Goal: Transaction & Acquisition: Obtain resource

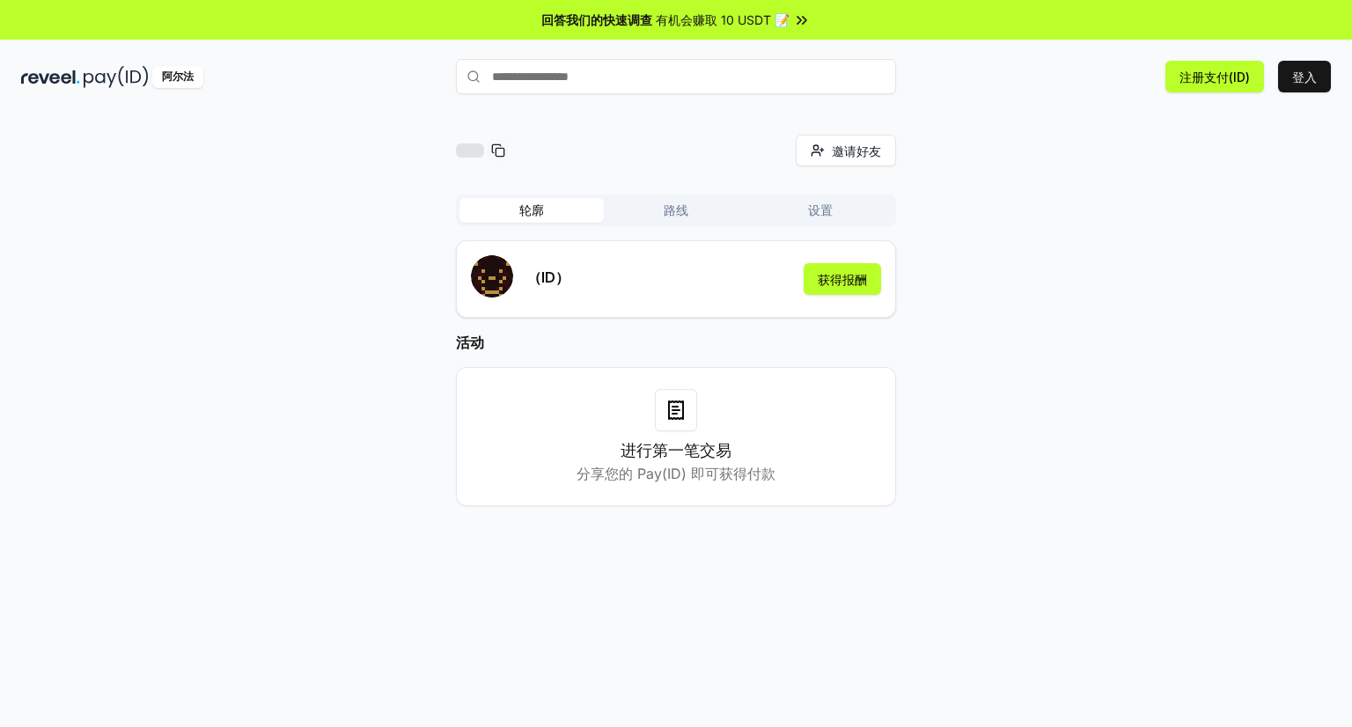
click at [500, 148] on rect at bounding box center [500, 152] width 8 height 8
click at [471, 151] on div at bounding box center [470, 150] width 28 height 14
drag, startPoint x: 317, startPoint y: 223, endPoint x: 361, endPoint y: 223, distance: 44.0
click at [317, 223] on div "邀请好友 邀请 轮廓 路线 设置 （ID） 获得报酬 活动 进行第一笔交易 分享您的 Pay(ID) 即可获得付款" at bounding box center [676, 335] width 1310 height 400
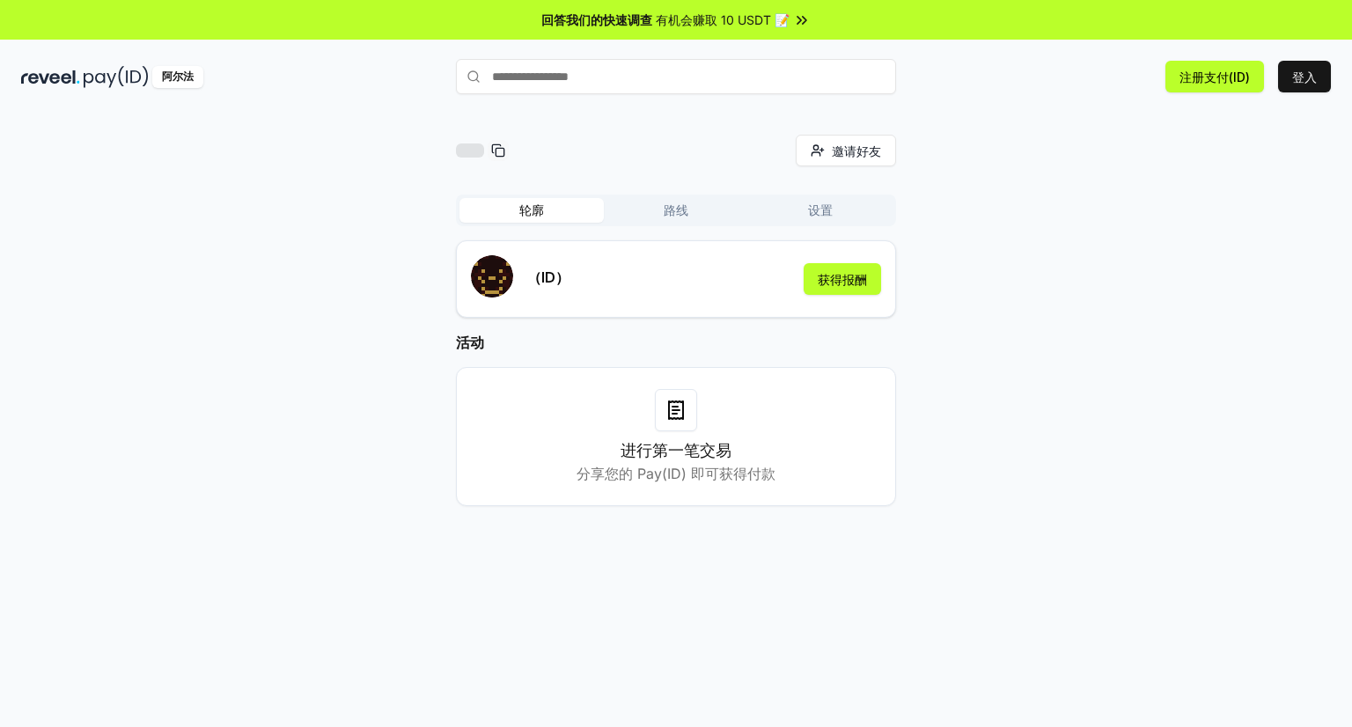
click at [563, 78] on input "text" at bounding box center [676, 76] width 440 height 35
click at [622, 156] on div "邀请好友 邀请" at bounding box center [676, 151] width 440 height 32
click at [821, 287] on font "获得报酬" at bounding box center [842, 279] width 49 height 18
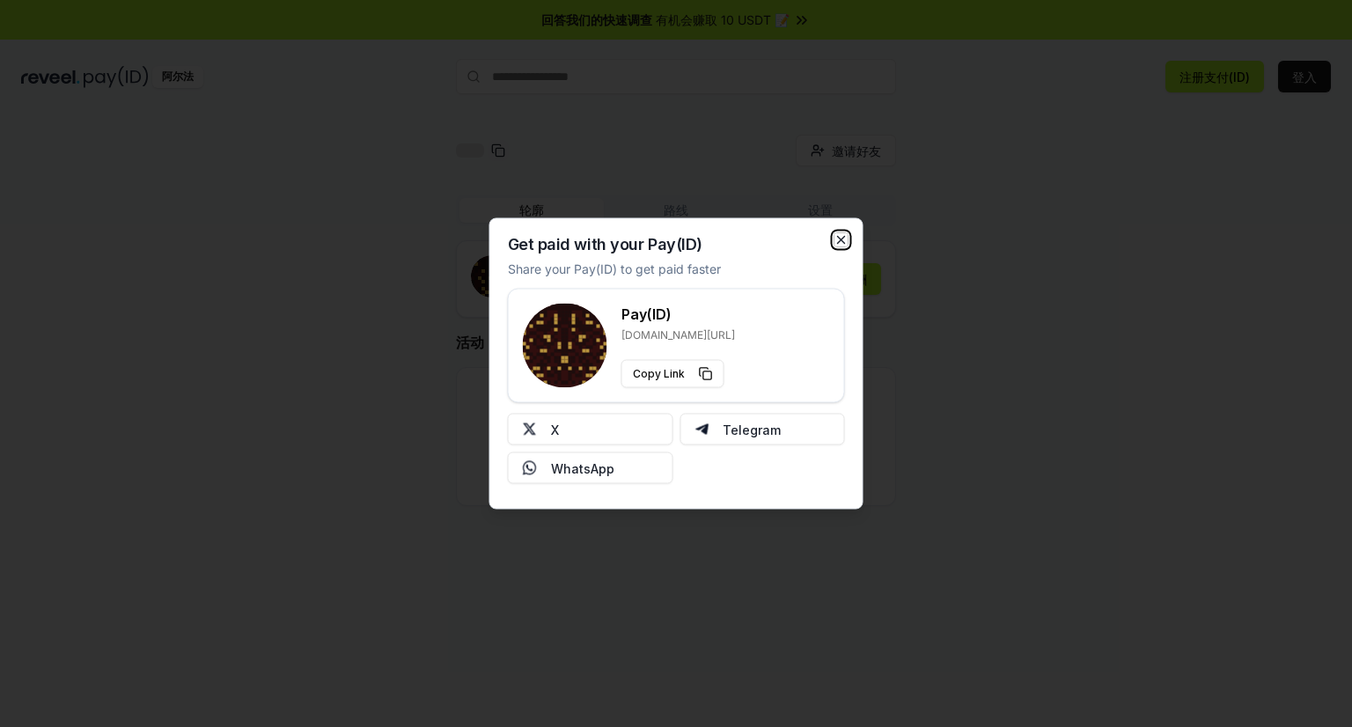
click at [843, 238] on icon "button" at bounding box center [841, 240] width 14 height 14
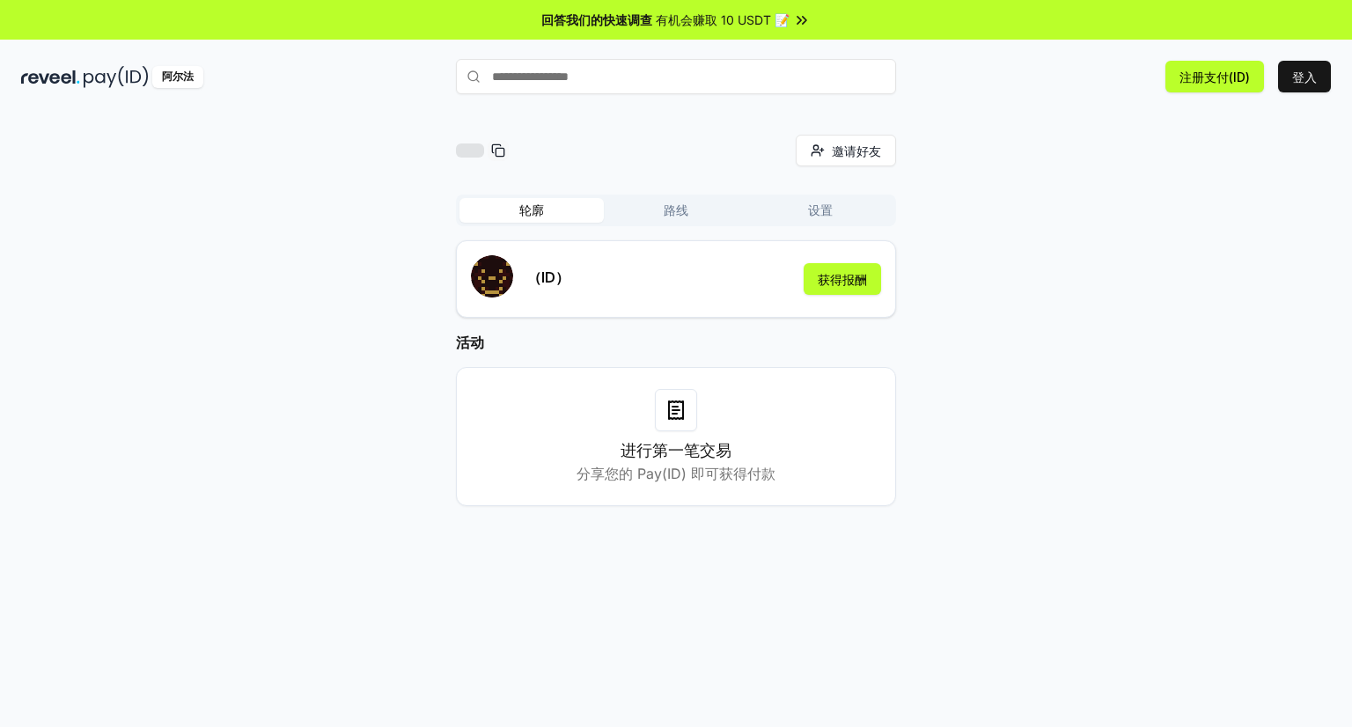
click at [65, 75] on img at bounding box center [50, 77] width 59 height 22
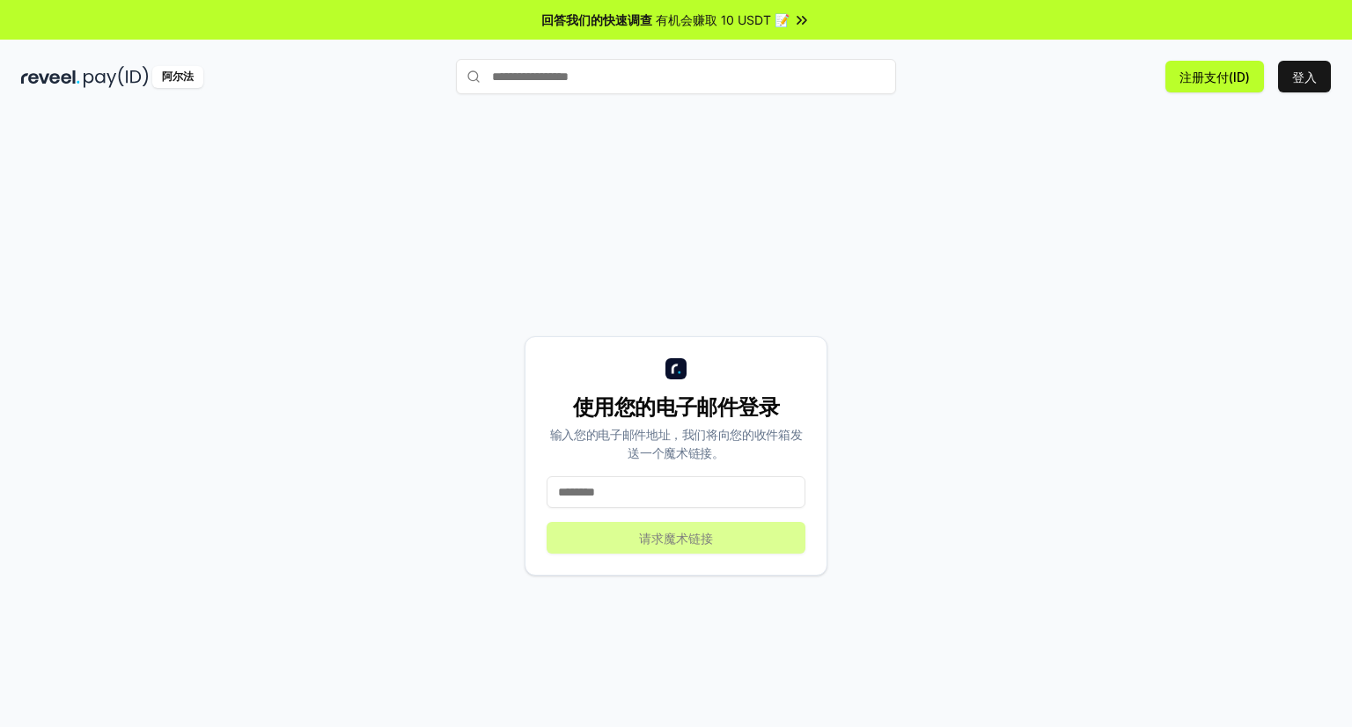
click at [183, 77] on font "阿尔法" at bounding box center [178, 76] width 32 height 13
click at [84, 79] on img at bounding box center [116, 77] width 65 height 22
